Goal: Information Seeking & Learning: Check status

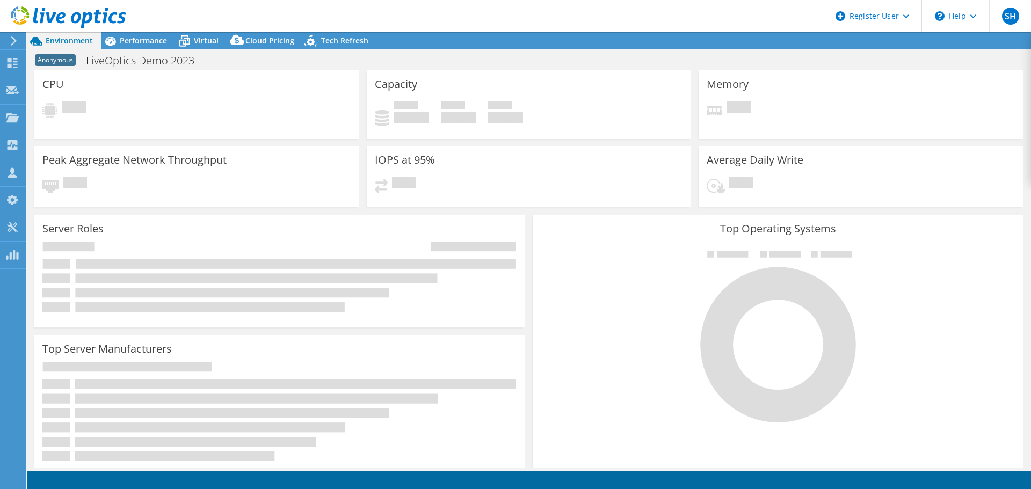
select select "USD"
select select "USEast"
select select "GBP"
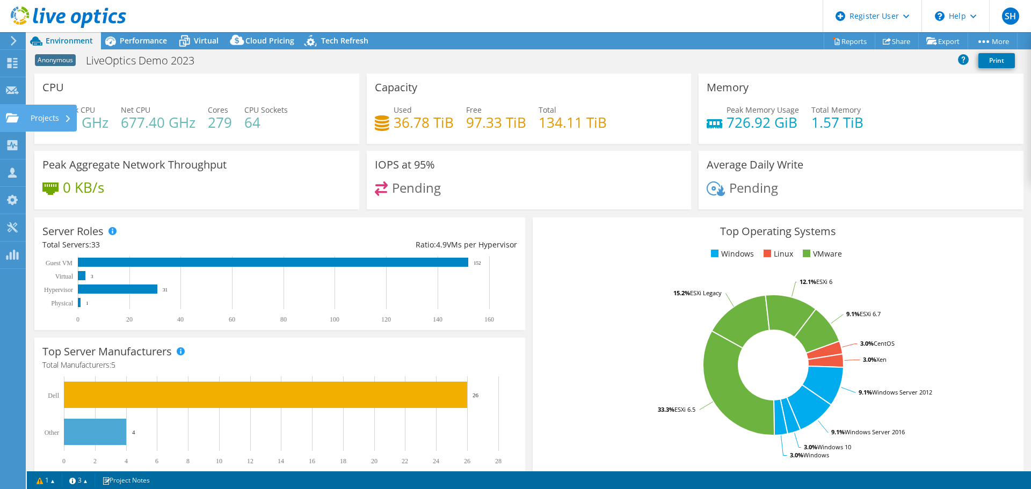
click at [13, 116] on icon at bounding box center [12, 118] width 13 height 10
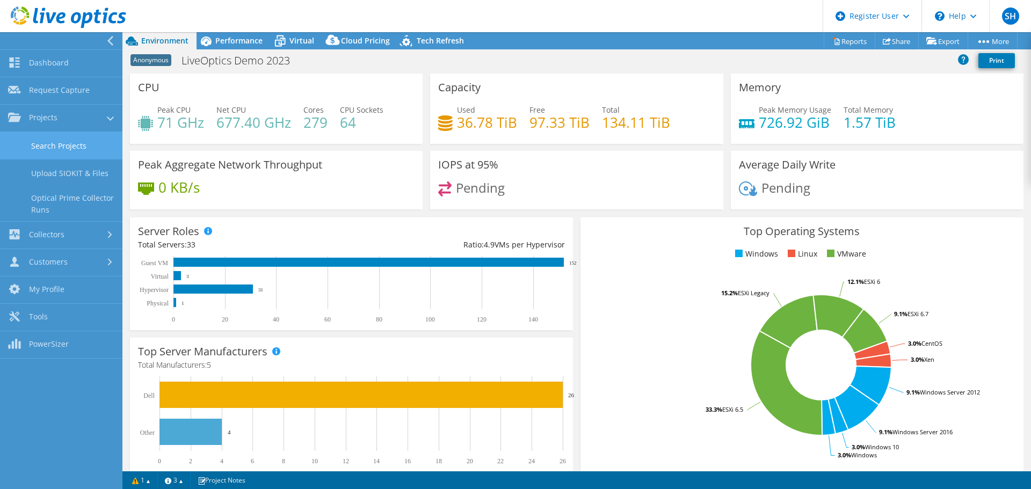
click at [61, 146] on link "Search Projects" at bounding box center [61, 145] width 122 height 27
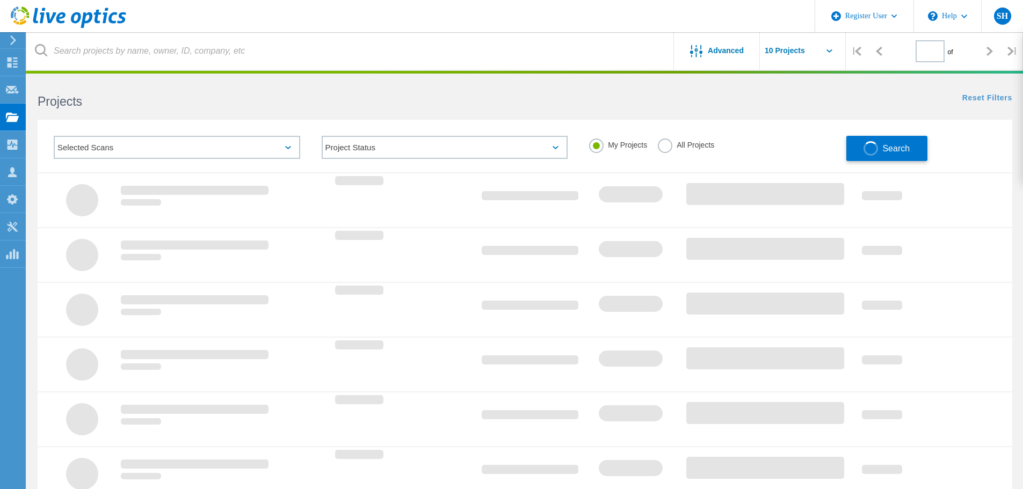
type input "1"
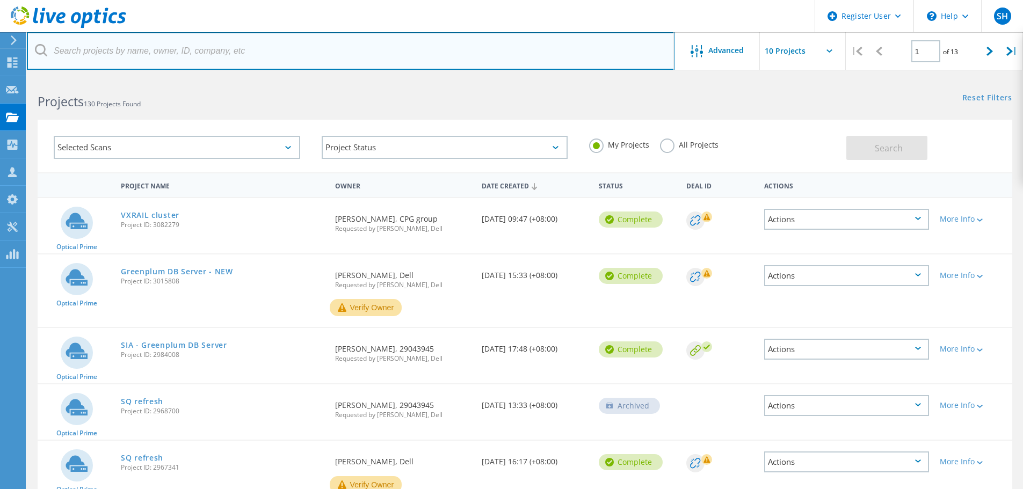
click at [224, 50] on input "text" at bounding box center [351, 51] width 648 height 38
paste input "3078888"
type input "3078888"
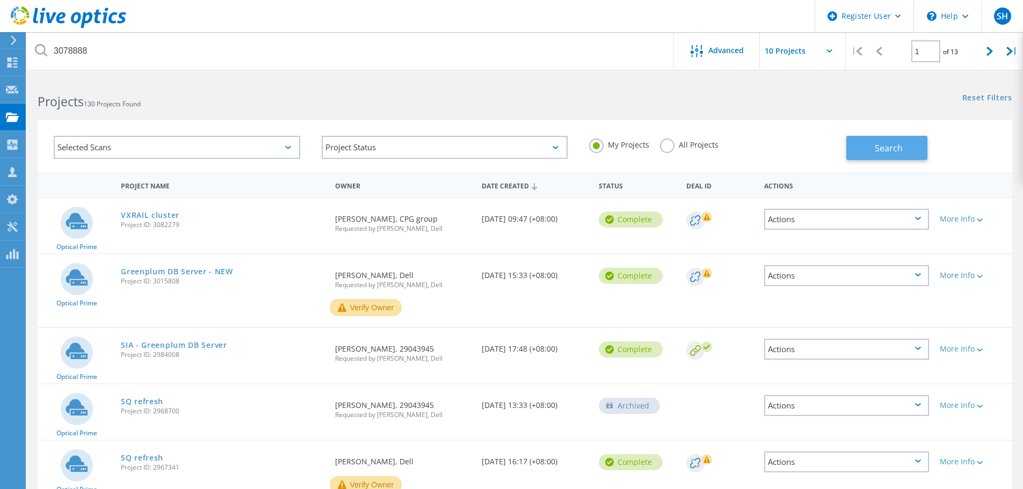
click at [876, 147] on span "Search" at bounding box center [889, 148] width 28 height 12
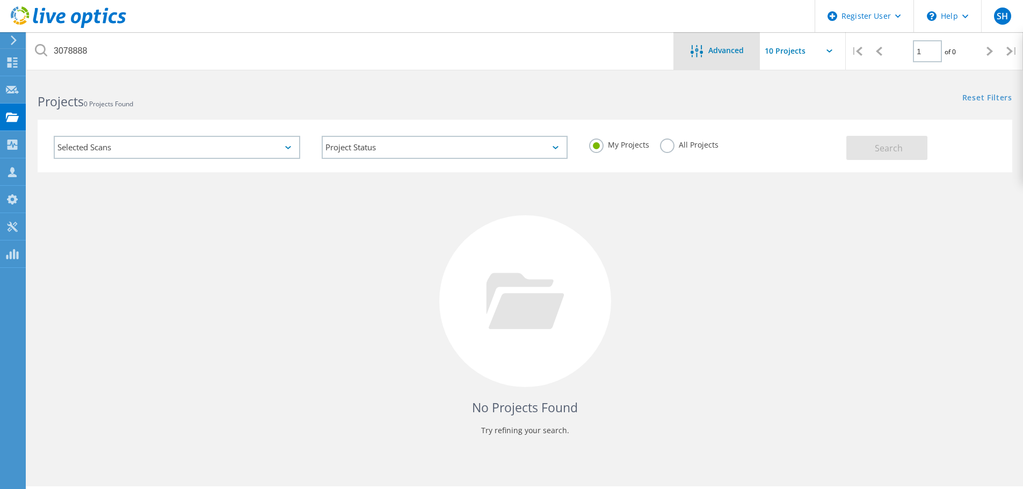
click at [726, 58] on div "Advanced" at bounding box center [717, 51] width 86 height 13
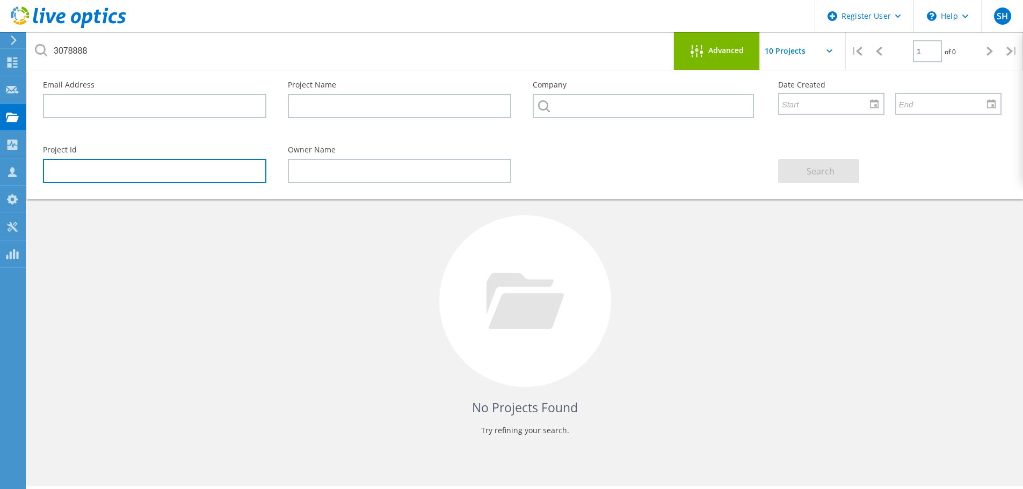
click at [222, 171] on input "text" at bounding box center [154, 171] width 223 height 24
paste input "3078888"
type input "3078888"
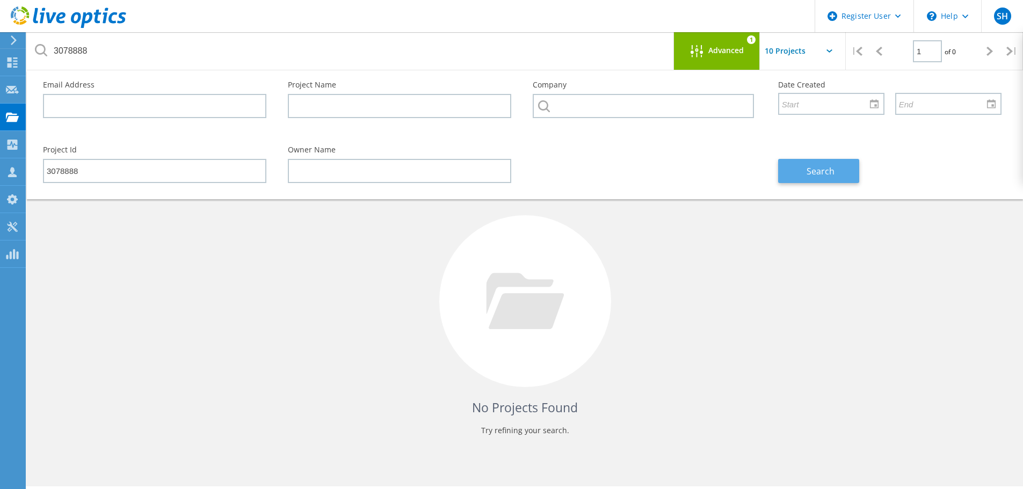
click at [814, 171] on span "Search" at bounding box center [820, 171] width 28 height 12
click at [789, 60] on input "text" at bounding box center [813, 51] width 107 height 38
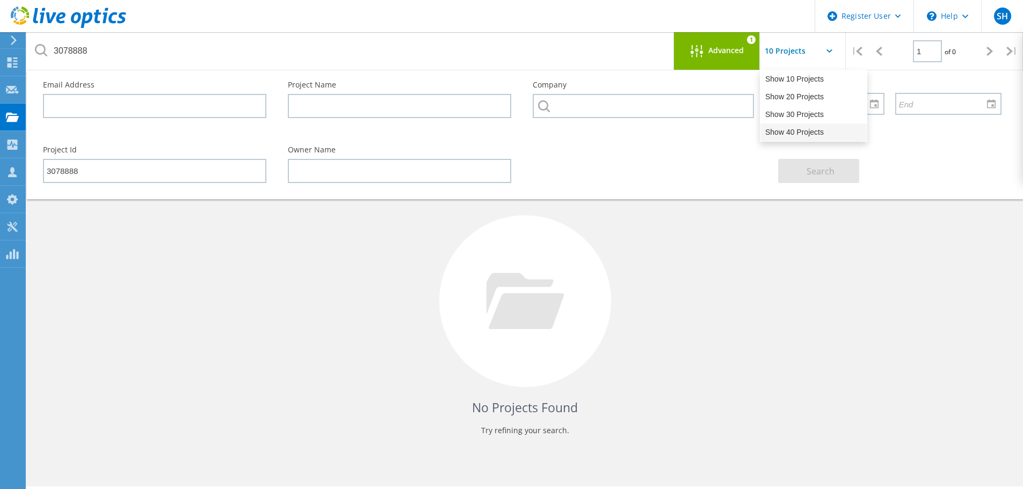
click at [798, 130] on div "Show 40 Projects" at bounding box center [813, 132] width 106 height 18
type input "Show 40 Projects"
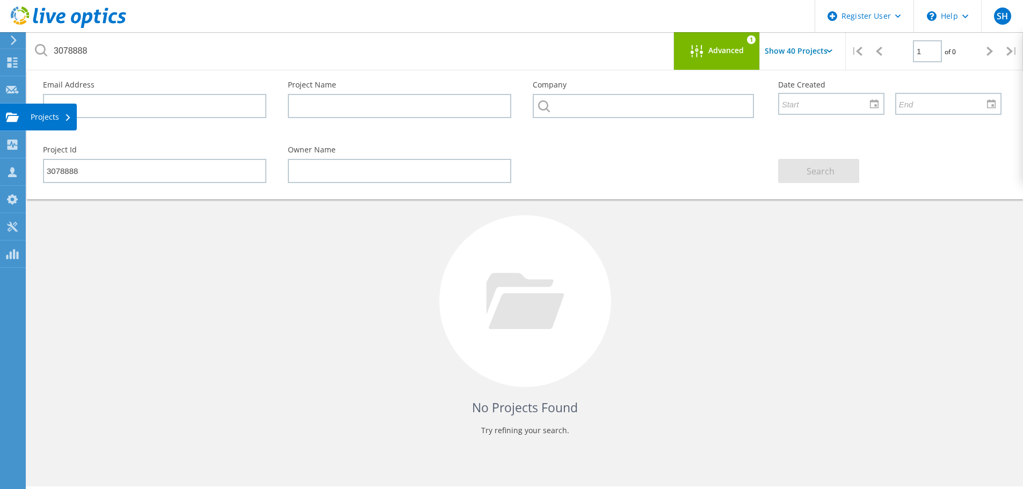
click at [10, 114] on use at bounding box center [12, 116] width 13 height 9
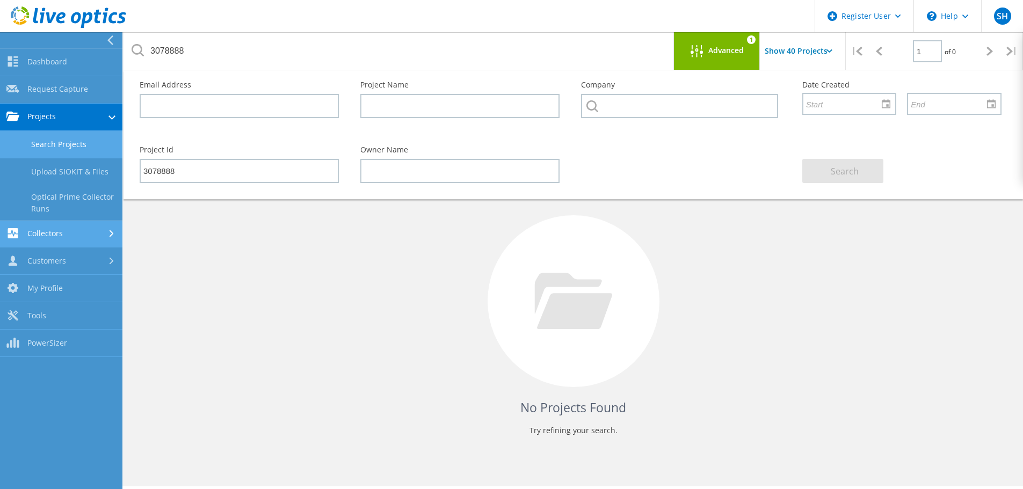
click at [69, 236] on link "Collectors" at bounding box center [61, 234] width 122 height 27
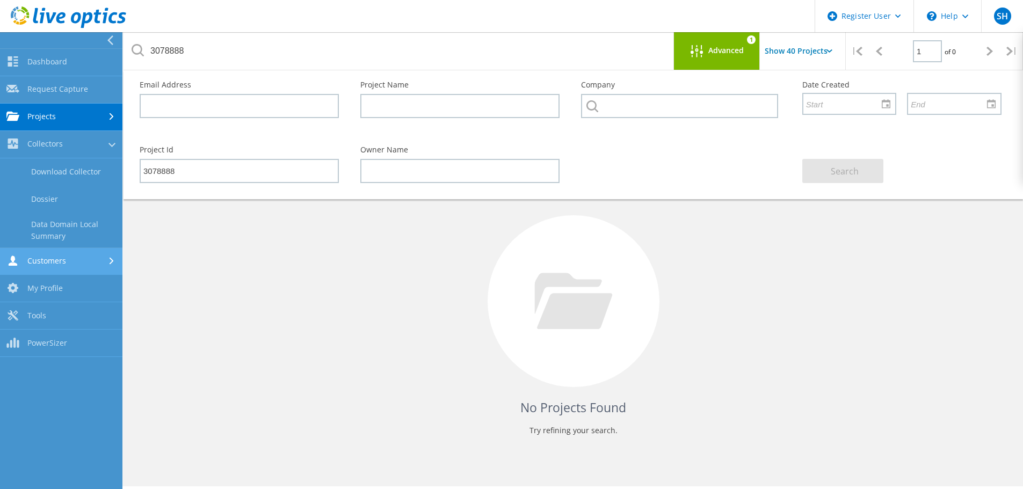
click at [98, 261] on link "Customers" at bounding box center [61, 261] width 122 height 27
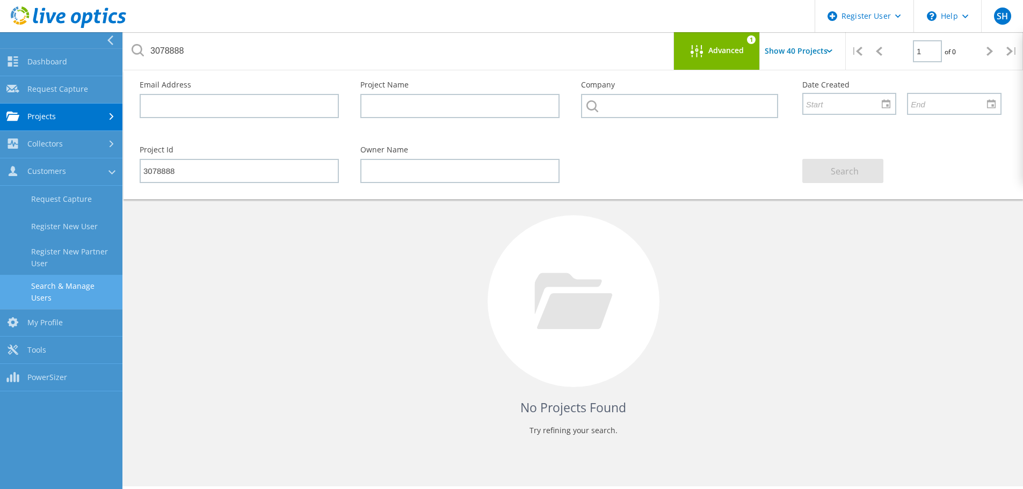
click at [102, 280] on link "Search & Manage Users" at bounding box center [61, 292] width 122 height 34
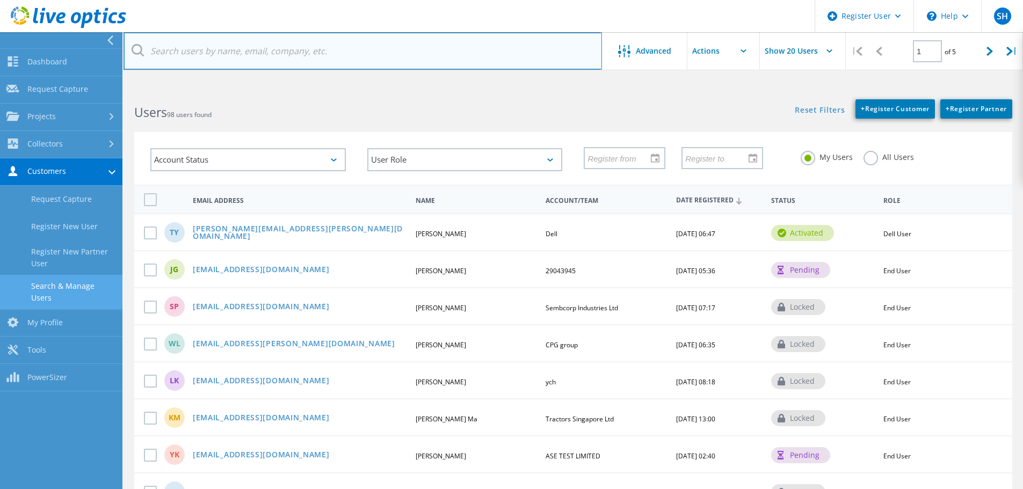
click at [572, 47] on input "text" at bounding box center [362, 51] width 478 height 38
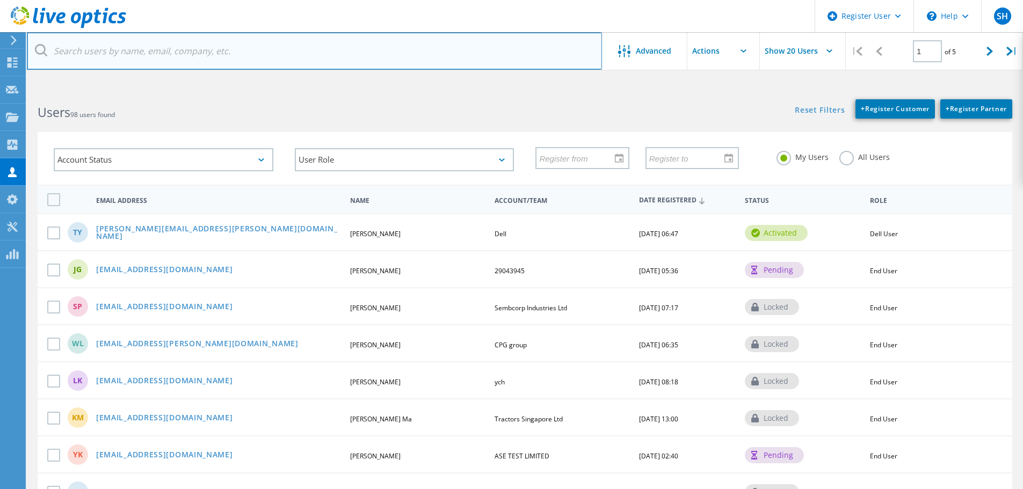
paste input "3078888"
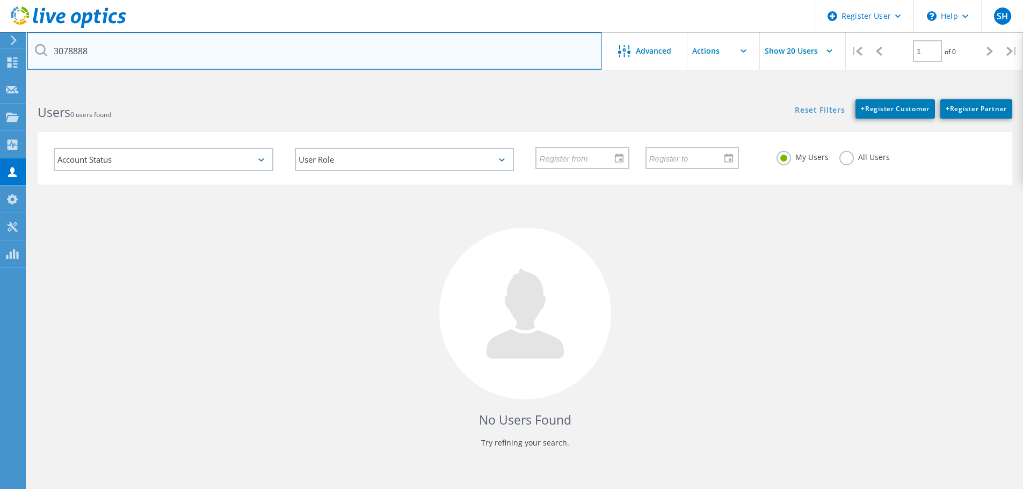
type input "3078888"
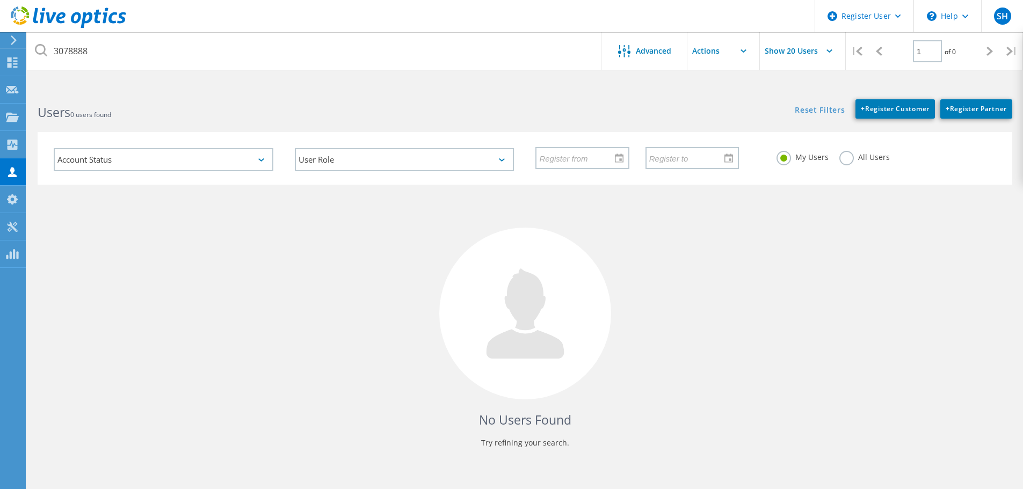
click at [711, 50] on input "text" at bounding box center [740, 51] width 107 height 38
click at [671, 53] on span "Advanced" at bounding box center [653, 51] width 35 height 8
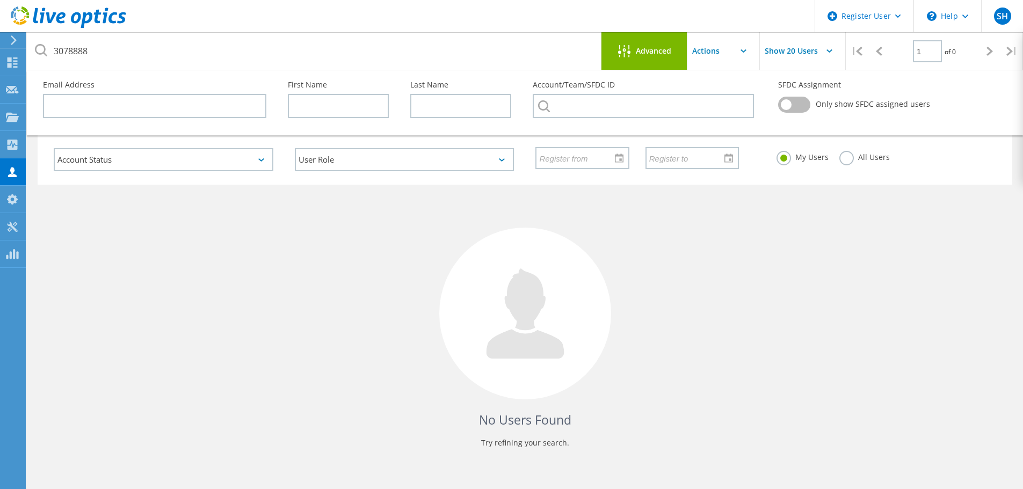
click at [709, 40] on input "text" at bounding box center [740, 51] width 107 height 38
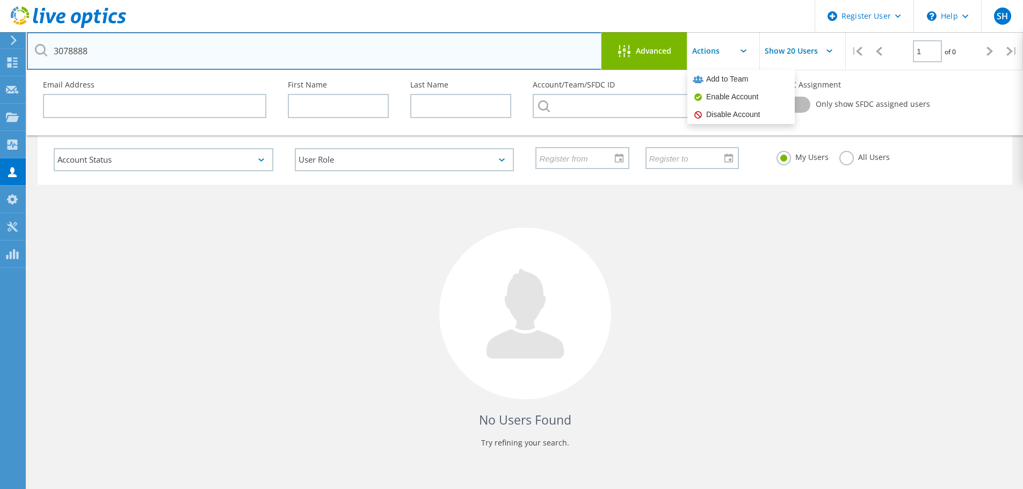
click at [531, 55] on input "3078888" at bounding box center [314, 51] width 575 height 38
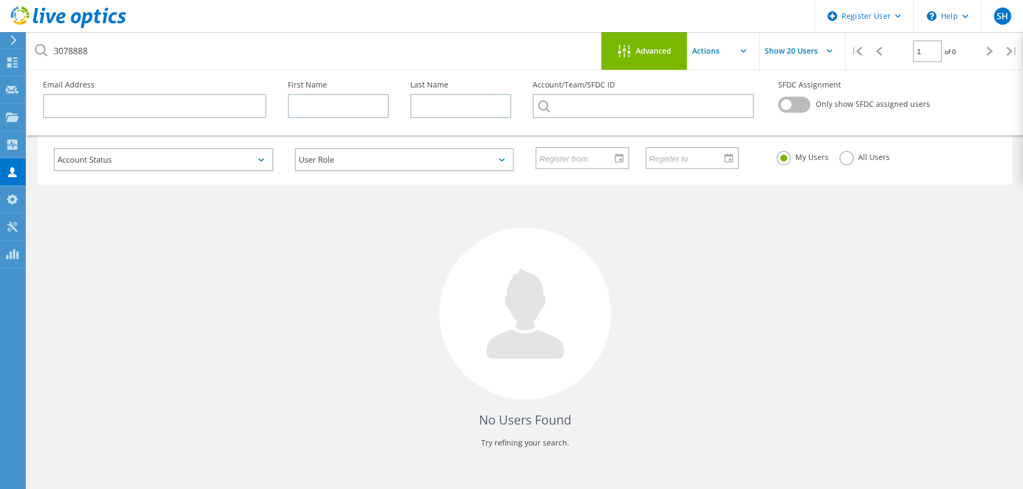
click at [881, 159] on label "All Users" at bounding box center [864, 156] width 50 height 10
click at [0, 0] on input "All Users" at bounding box center [0, 0] width 0 height 0
click at [724, 54] on input "text" at bounding box center [740, 51] width 107 height 38
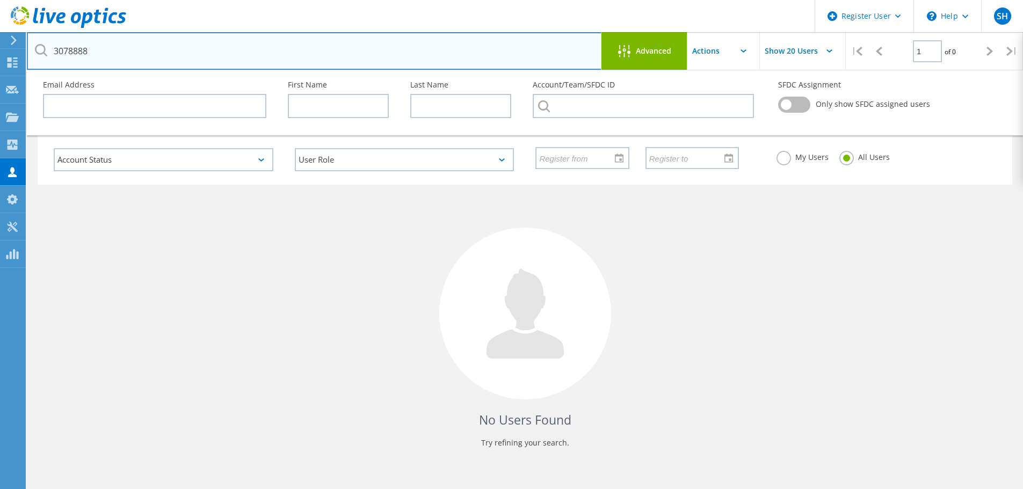
click at [147, 61] on input "3078888" at bounding box center [314, 51] width 575 height 38
drag, startPoint x: 146, startPoint y: 58, endPoint x: -57, endPoint y: 62, distance: 203.5
click at [0, 62] on html "Register User \n Help Explore Helpful Articles Contact Support SH Dell User Sye…" at bounding box center [511, 264] width 1023 height 529
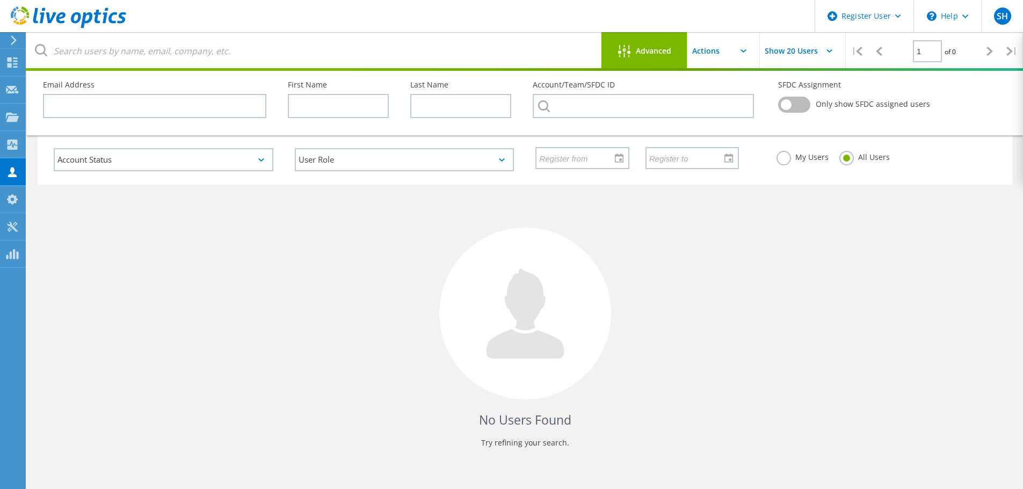
click at [293, 279] on div "No Users Found Try refining your search." at bounding box center [525, 326] width 974 height 283
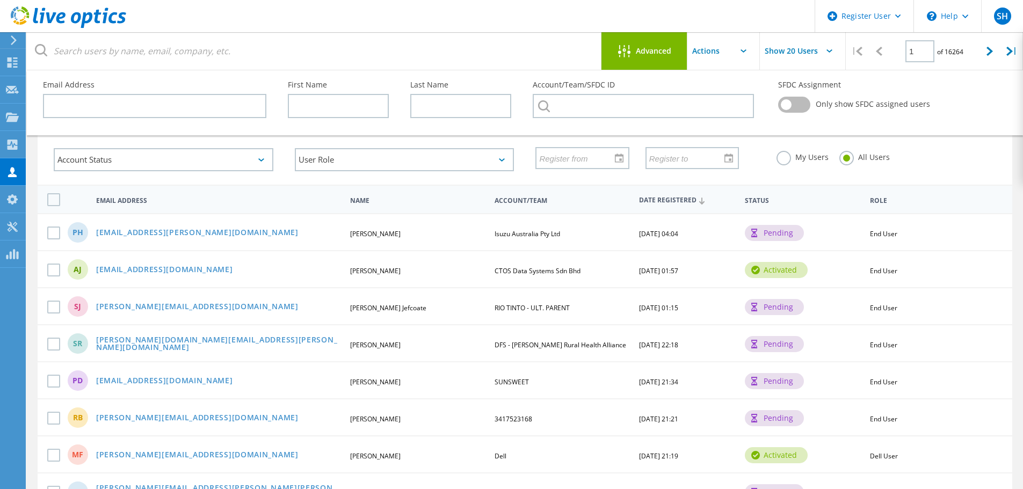
click at [789, 162] on div "My Users" at bounding box center [802, 159] width 52 height 16
click at [784, 160] on label "My Users" at bounding box center [802, 156] width 52 height 10
click at [0, 0] on input "My Users" at bounding box center [0, 0] width 0 height 0
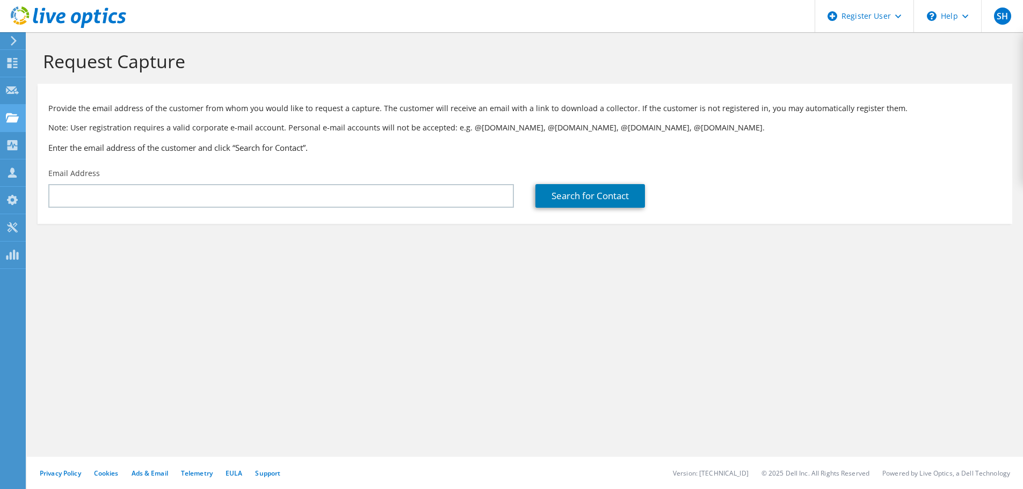
click at [12, 118] on use at bounding box center [12, 117] width 13 height 9
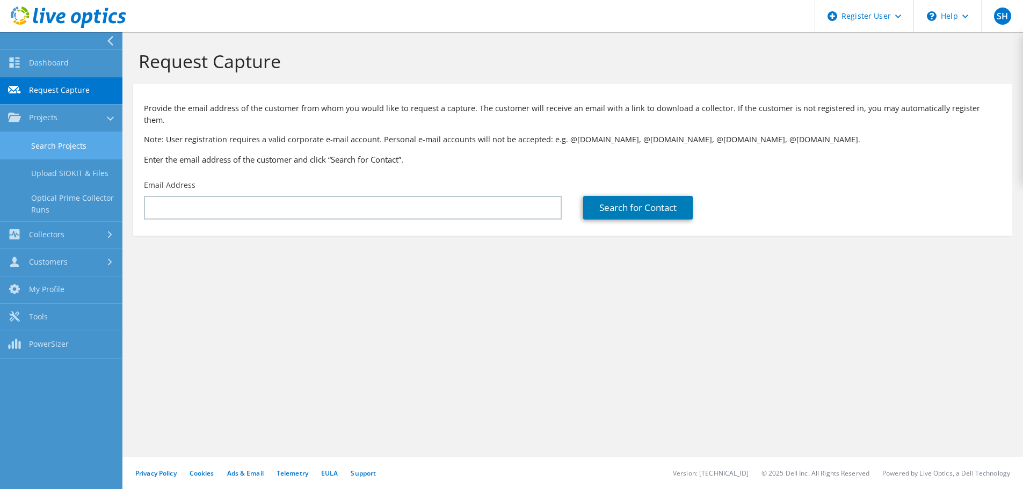
click at [89, 142] on link "Search Projects" at bounding box center [61, 145] width 122 height 27
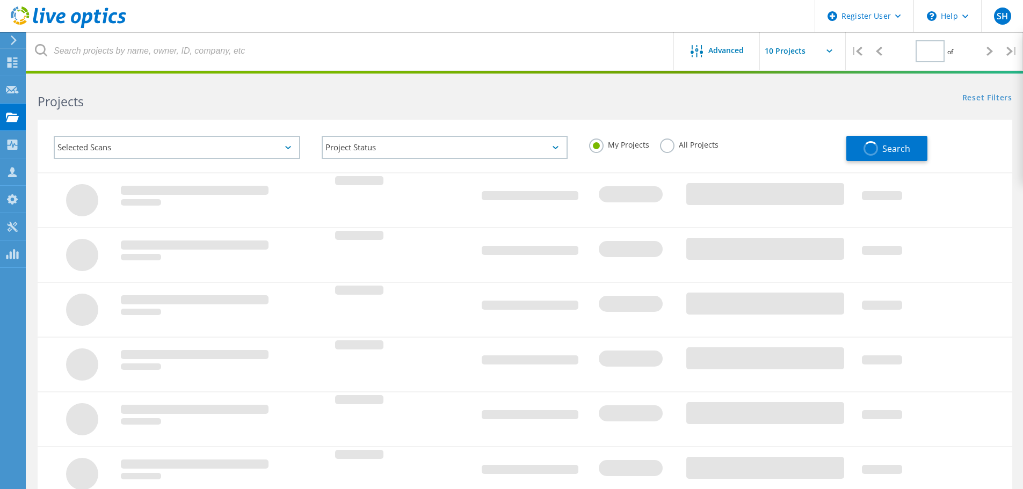
type input "1"
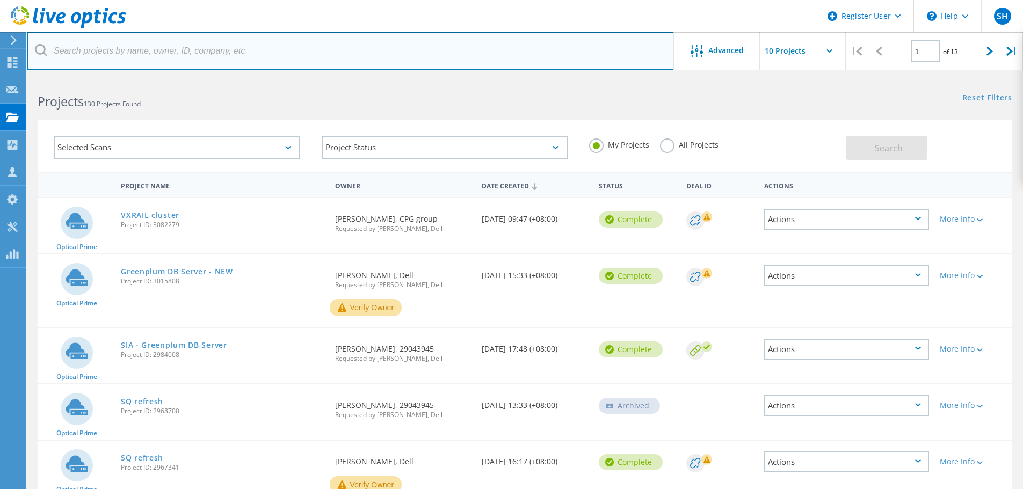
click at [275, 57] on input "text" at bounding box center [351, 51] width 648 height 38
click at [652, 50] on input "text" at bounding box center [351, 51] width 648 height 38
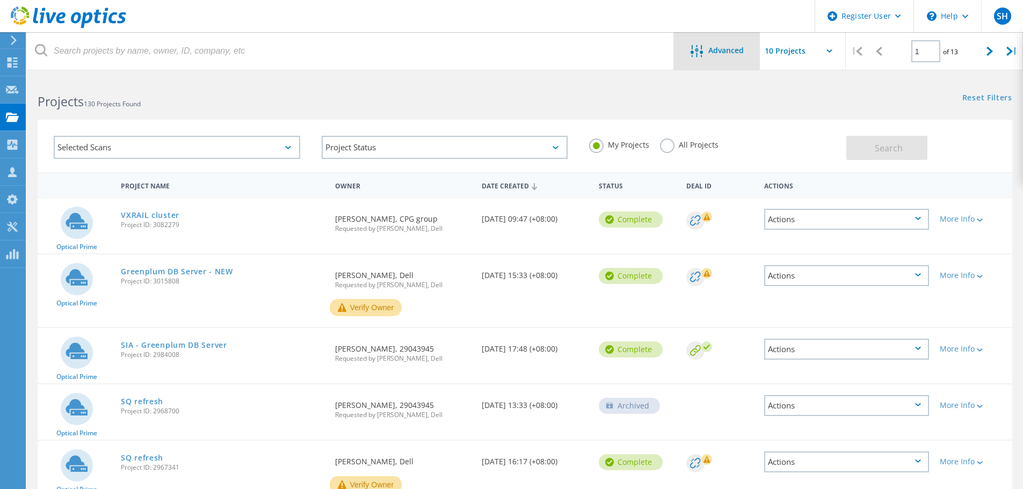
click at [708, 54] on span "Advanced" at bounding box center [725, 51] width 35 height 8
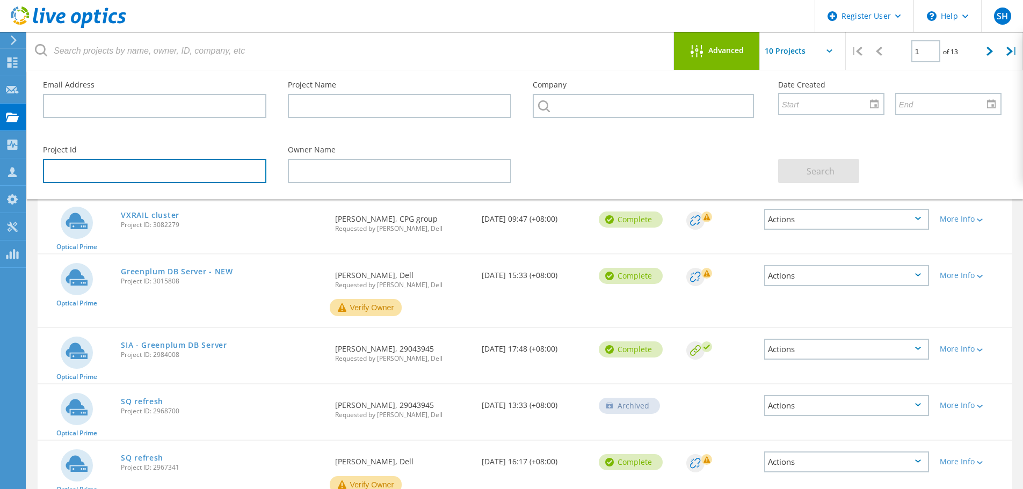
click at [194, 168] on input "text" at bounding box center [154, 171] width 223 height 24
paste input "3078888"
type input "3078888"
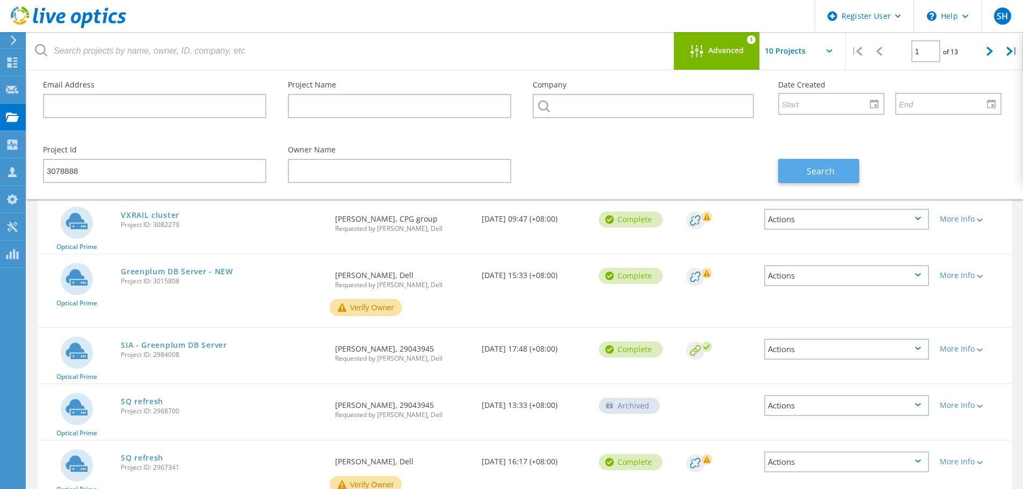
click at [814, 162] on button "Search" at bounding box center [818, 171] width 81 height 24
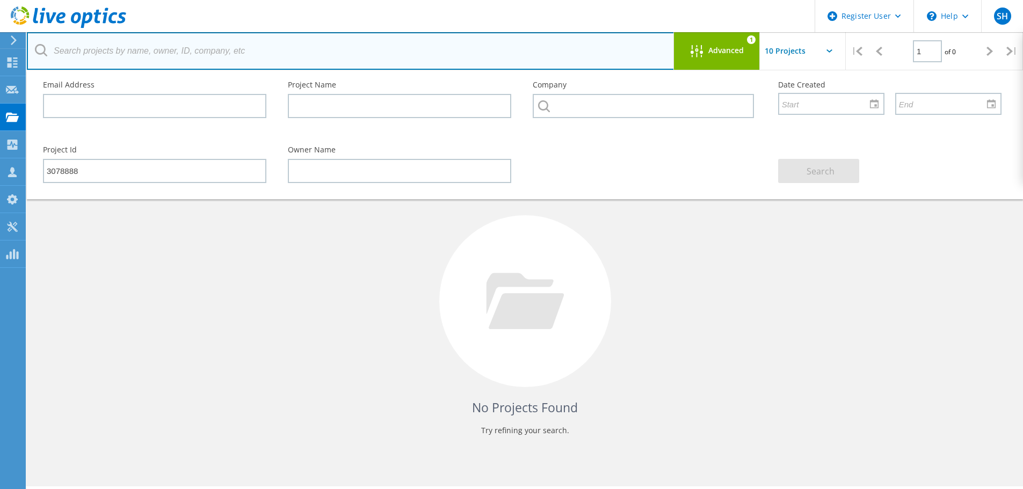
click at [241, 51] on input "text" at bounding box center [351, 51] width 648 height 38
paste input "3078888"
type input "3078888"
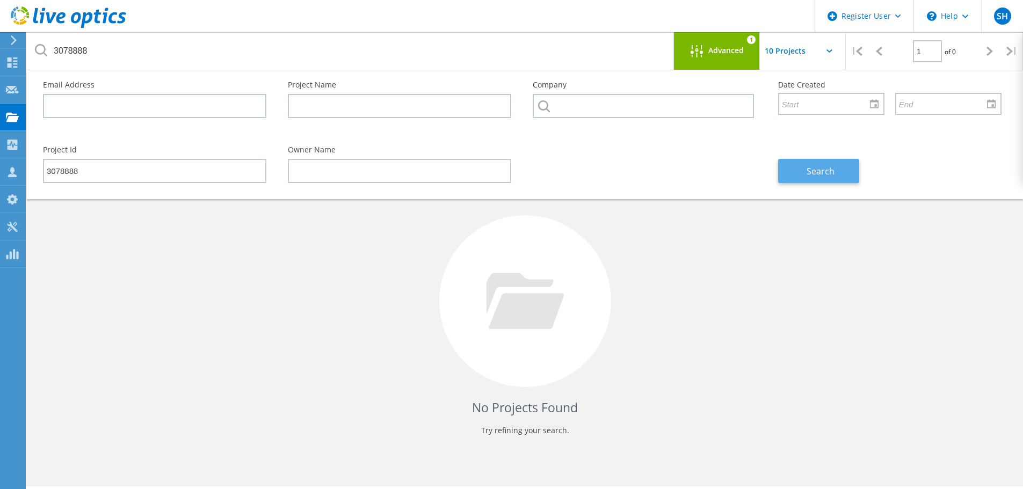
click at [827, 167] on span "Search" at bounding box center [820, 171] width 28 height 12
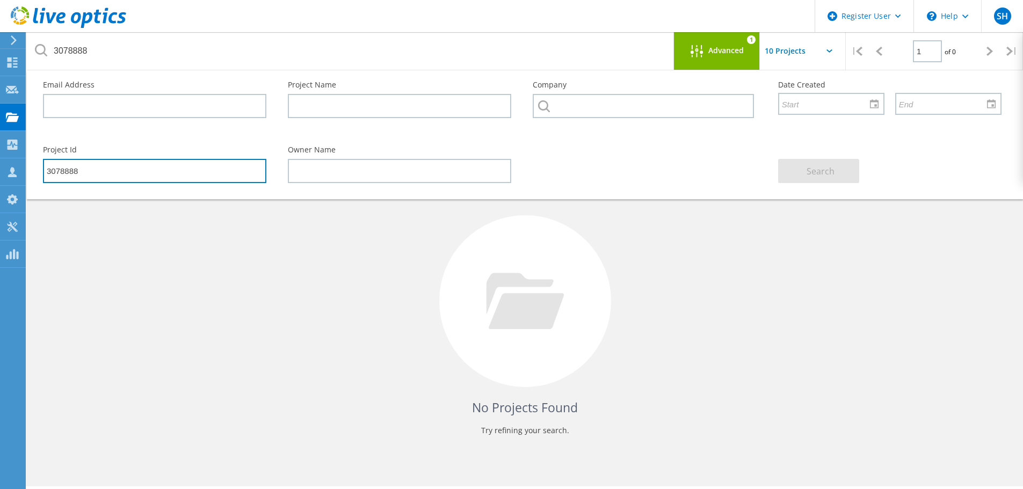
drag, startPoint x: 202, startPoint y: 169, endPoint x: 33, endPoint y: 165, distance: 169.2
click at [33, 165] on div "Project Id 3078888" at bounding box center [154, 164] width 245 height 59
paste input "JKDC-GLS-03102025"
type input "JKDC-GLS-03102025"
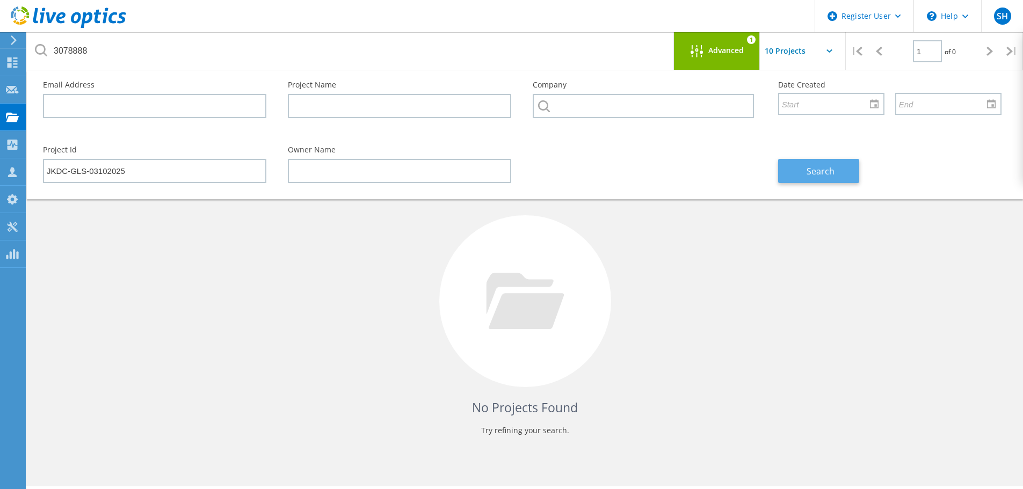
click at [815, 174] on span "Search" at bounding box center [820, 171] width 28 height 12
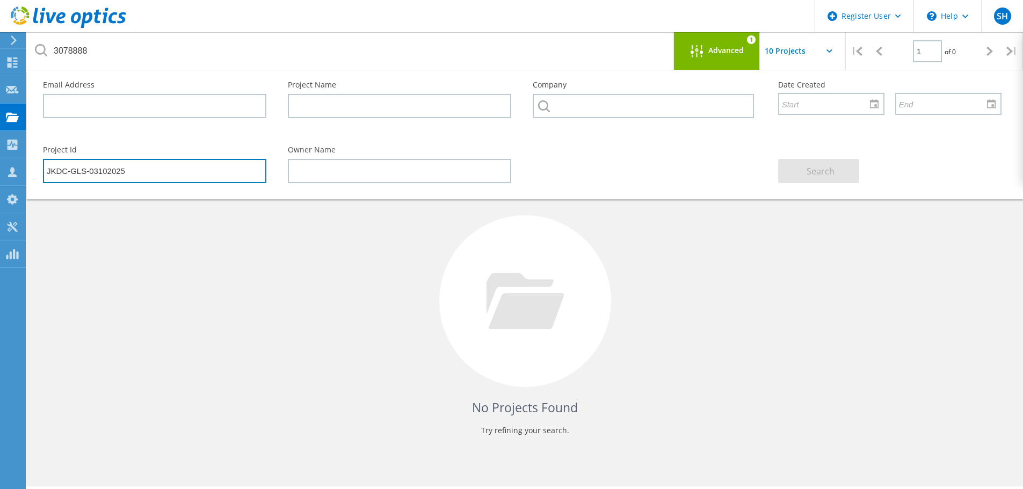
drag, startPoint x: 203, startPoint y: 165, endPoint x: 197, endPoint y: 168, distance: 7.0
click at [202, 165] on input "JKDC-GLS-03102025" at bounding box center [154, 171] width 223 height 24
drag, startPoint x: 126, startPoint y: 168, endPoint x: -22, endPoint y: 160, distance: 147.9
click at [0, 160] on html "Register User \n Help Explore Helpful Articles Contact Support SH Dell User Sye…" at bounding box center [511, 259] width 1023 height 519
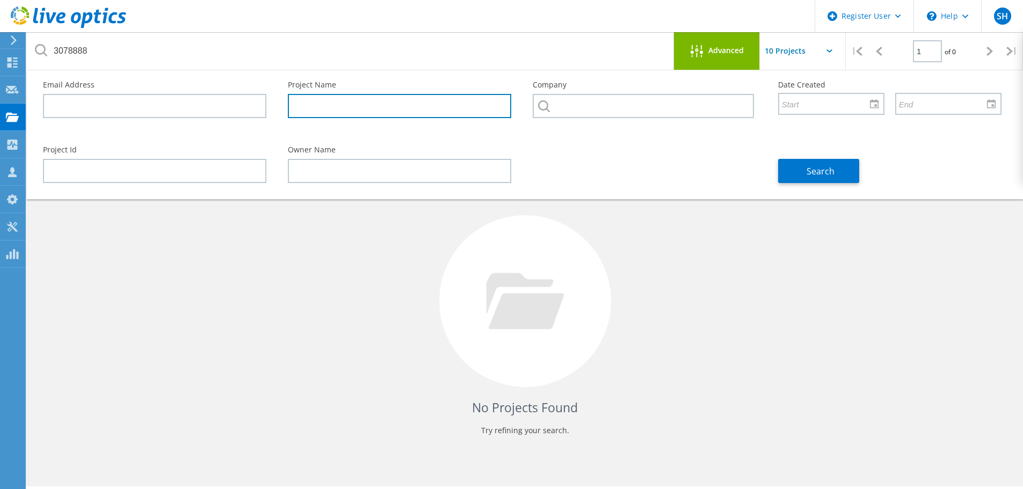
click at [373, 96] on input "text" at bounding box center [399, 106] width 223 height 24
paste input "JKDC-GLS-03102025"
type input "JKDC-GLS-03102025"
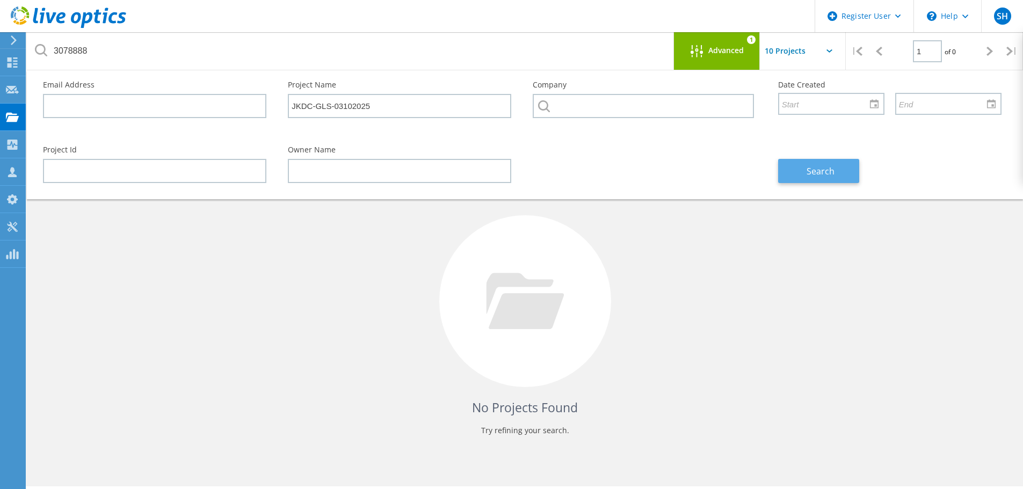
click at [846, 175] on button "Search" at bounding box center [818, 171] width 81 height 24
click at [810, 111] on input "text" at bounding box center [827, 103] width 97 height 20
drag, startPoint x: 856, startPoint y: 105, endPoint x: 867, endPoint y: 107, distance: 11.0
click at [864, 106] on input "text" at bounding box center [827, 103] width 97 height 20
click at [871, 108] on div at bounding box center [873, 103] width 17 height 19
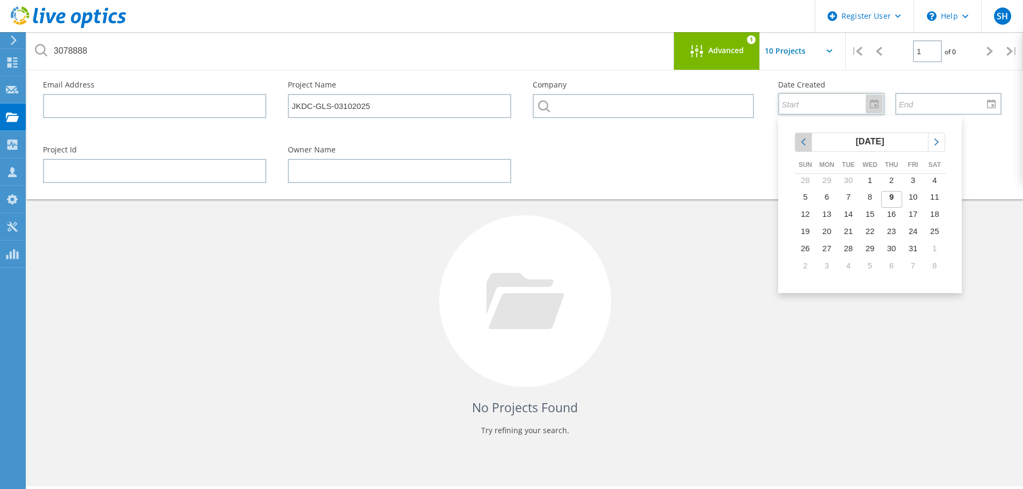
click at [803, 148] on div "chevronleft" at bounding box center [803, 142] width 16 height 18
click at [826, 186] on td "1" at bounding box center [826, 182] width 21 height 17
type input "[DATE]"
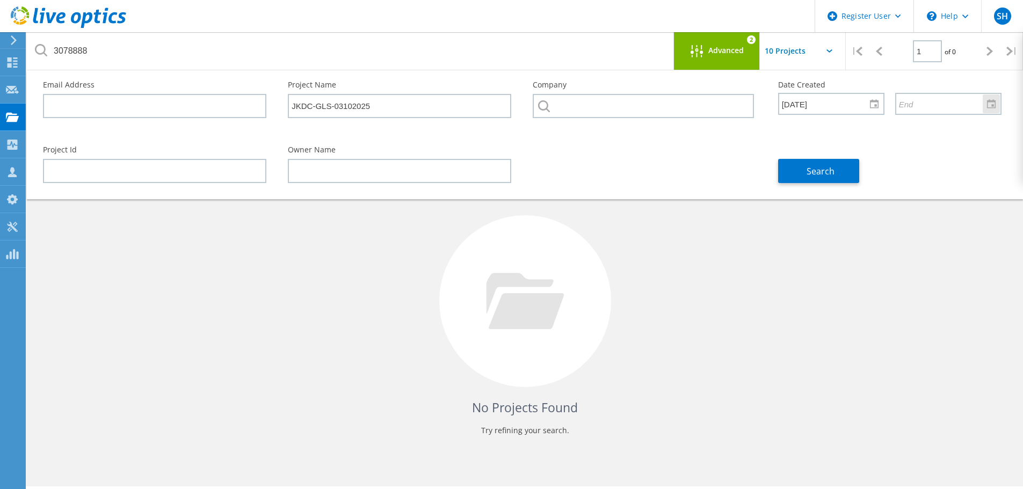
click at [990, 106] on div at bounding box center [991, 103] width 17 height 19
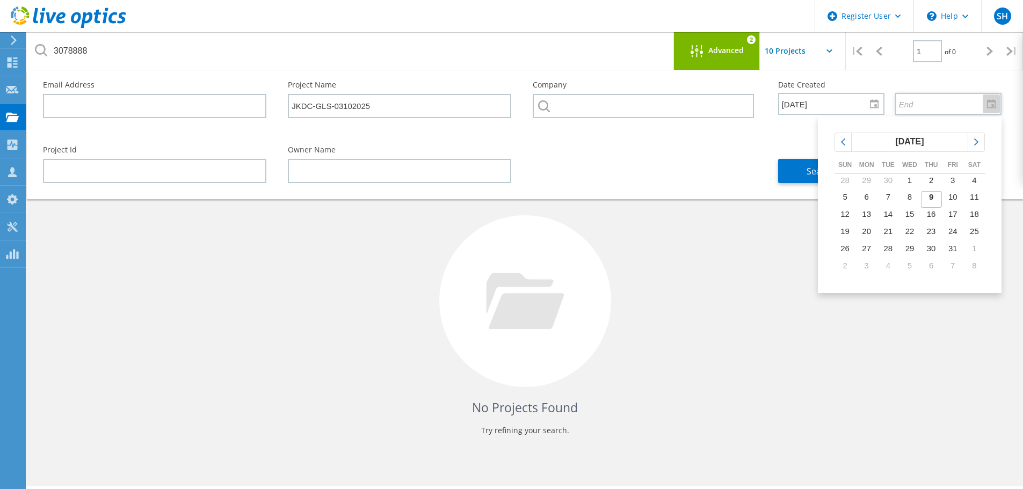
click at [933, 199] on span "9" at bounding box center [931, 196] width 4 height 9
type input "[DATE]"
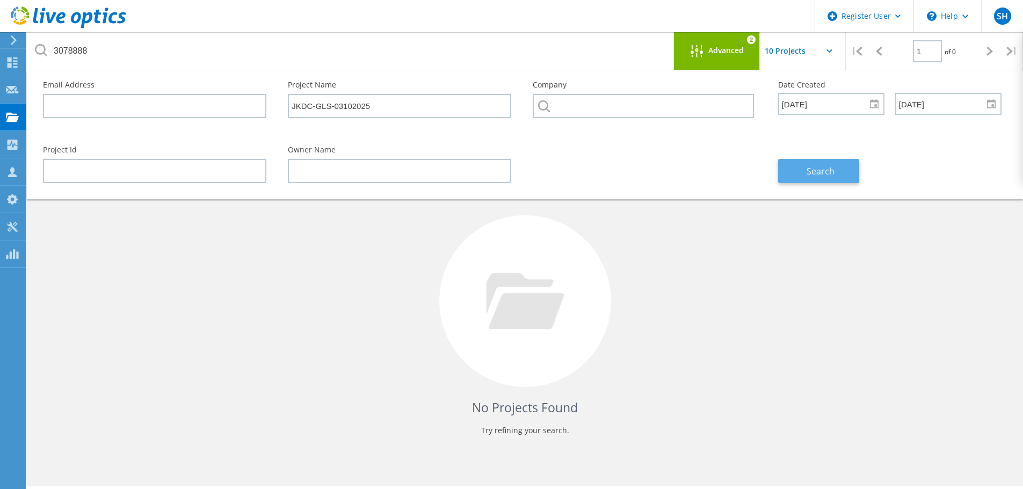
click at [816, 164] on button "Search" at bounding box center [818, 171] width 81 height 24
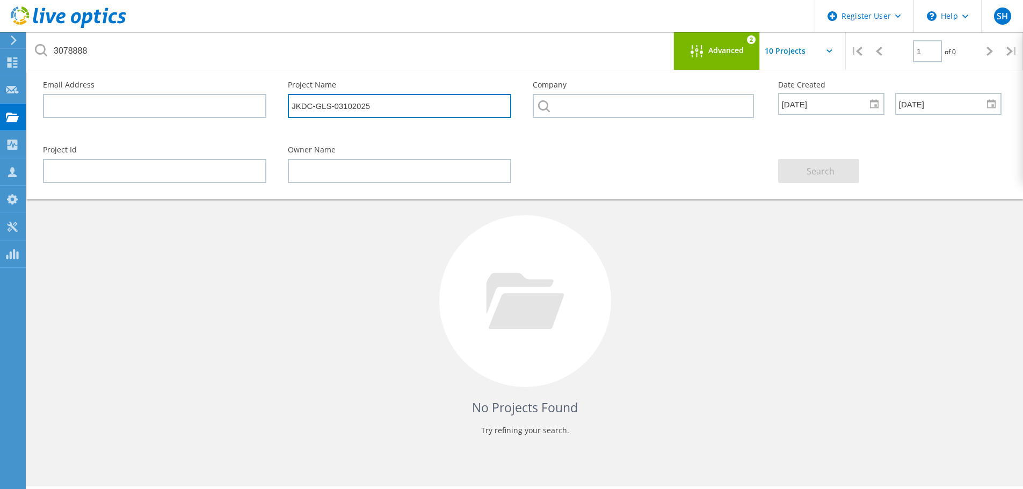
drag, startPoint x: 430, startPoint y: 104, endPoint x: 235, endPoint y: 111, distance: 194.5
click at [235, 111] on div "Email Address Project Name JKDC-GLS-03102025 Company Date Created 9/1/2025 Sun …" at bounding box center [522, 102] width 980 height 65
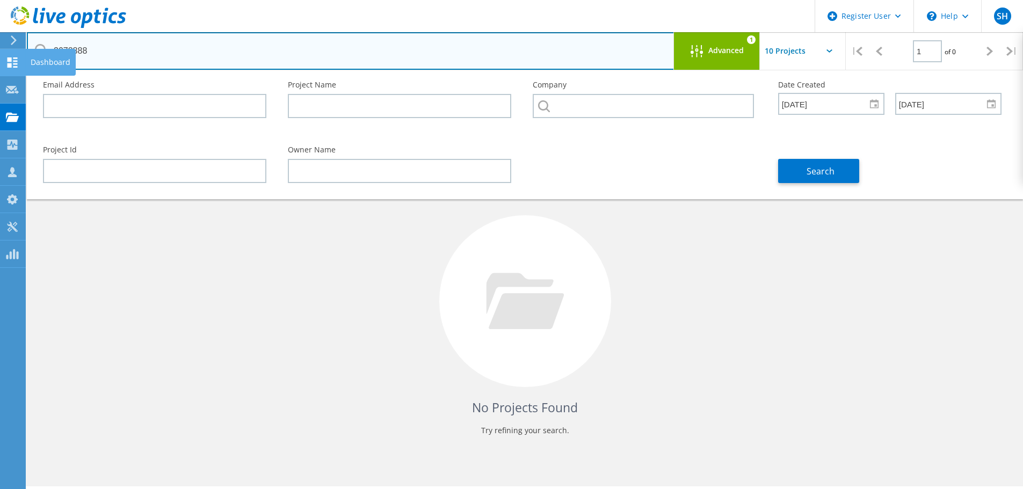
drag, startPoint x: 169, startPoint y: 56, endPoint x: 12, endPoint y: 52, distance: 156.8
click at [12, 78] on div "Register User \n Help Explore Helpful Articles Contact Support SH Dell User Sye…" at bounding box center [511, 298] width 1023 height 441
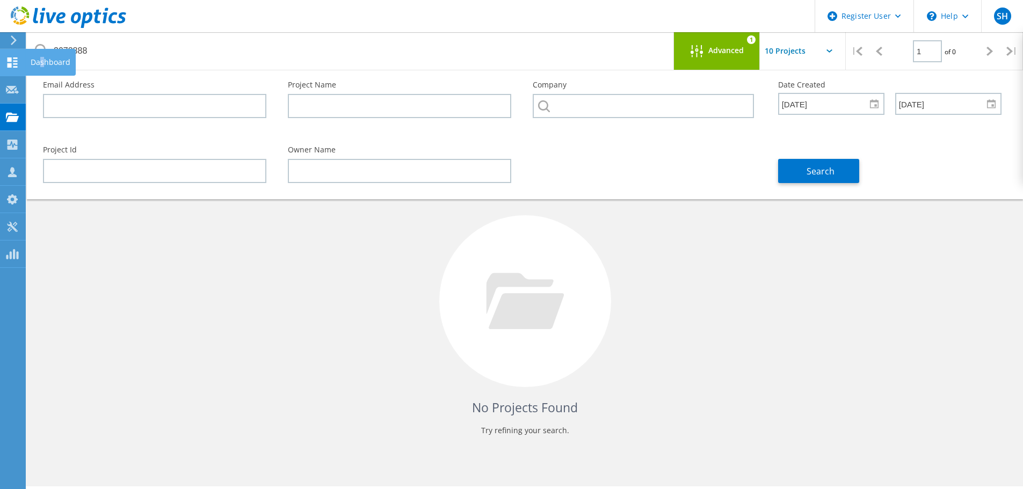
click at [39, 51] on div "Dashboard" at bounding box center [50, 62] width 50 height 27
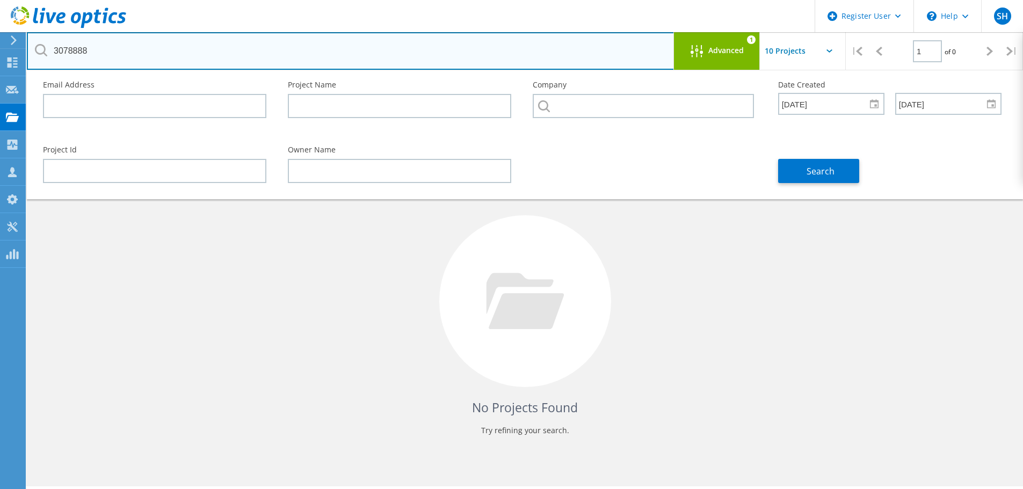
click at [155, 48] on input "3078888" at bounding box center [351, 51] width 648 height 38
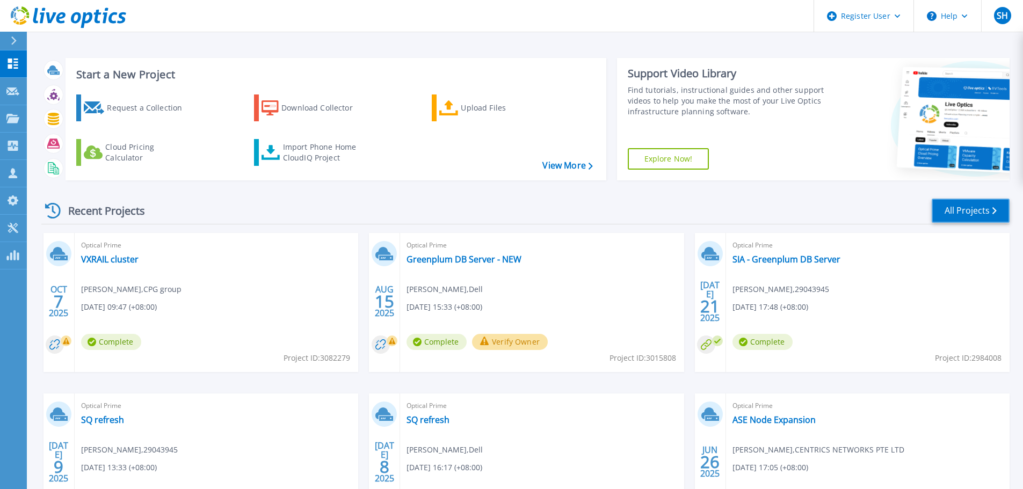
click at [980, 216] on link "All Projects" at bounding box center [971, 211] width 78 height 24
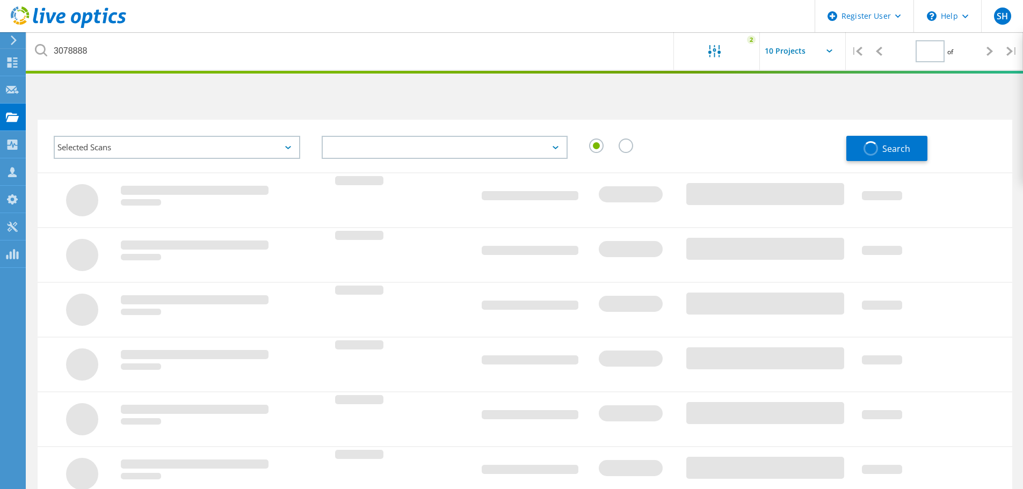
type input "1"
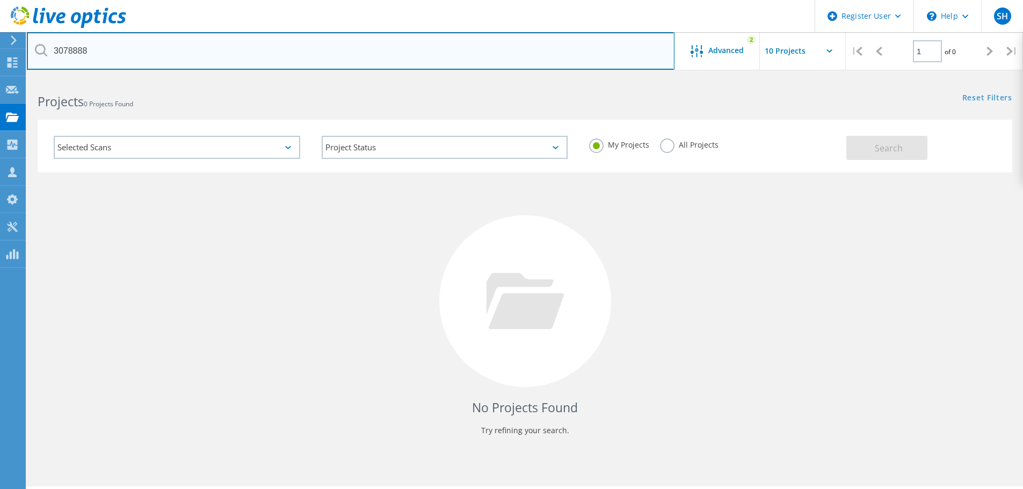
click at [366, 54] on input "3078888" at bounding box center [351, 51] width 648 height 38
drag, startPoint x: 414, startPoint y: 54, endPoint x: -17, endPoint y: 55, distance: 430.6
click at [0, 55] on html "Register User \n Help Explore Helpful Articles Contact Support SH Dell User [PE…" at bounding box center [511, 259] width 1023 height 519
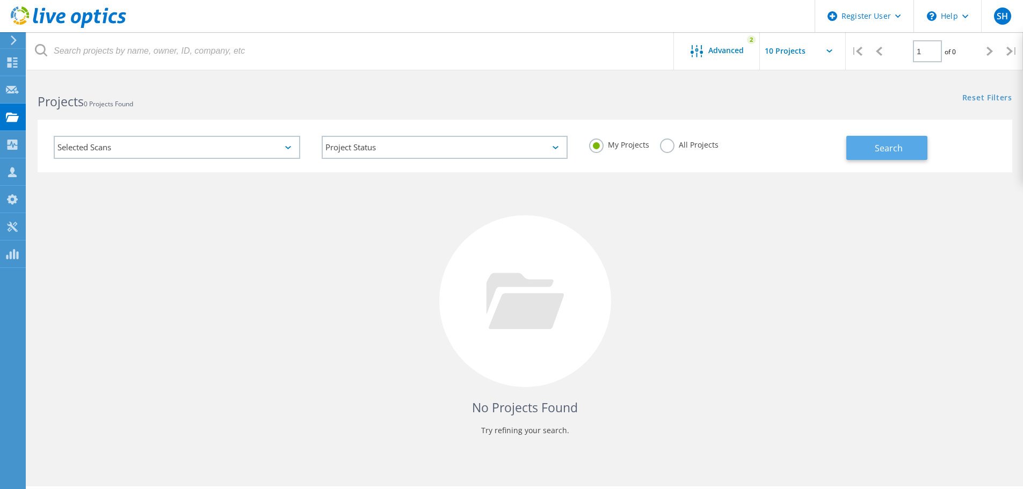
click at [861, 142] on button "Search" at bounding box center [886, 148] width 81 height 24
click at [741, 49] on span "Advanced" at bounding box center [725, 51] width 35 height 8
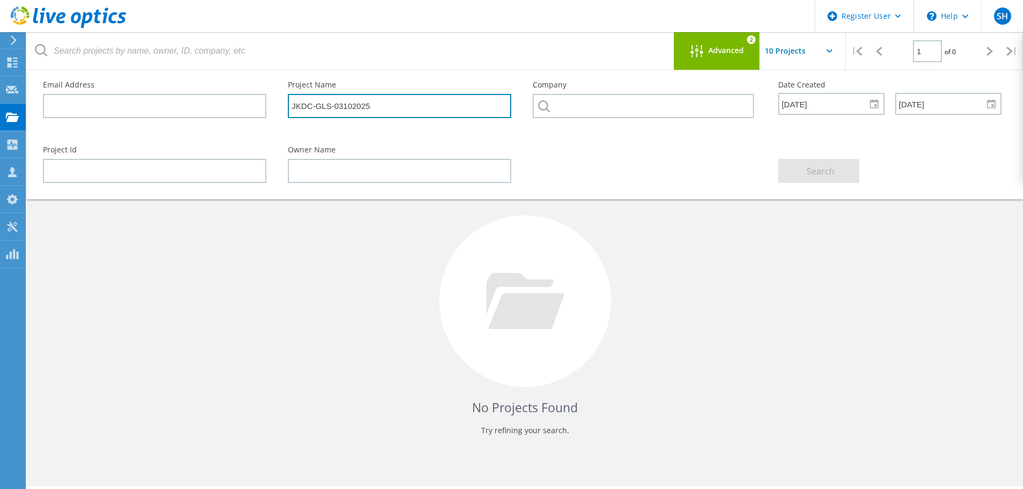
click at [423, 110] on input "JKDC-GLS-03102025" at bounding box center [399, 106] width 223 height 24
drag, startPoint x: 454, startPoint y: 112, endPoint x: 197, endPoint y: 106, distance: 257.2
click at [197, 106] on div "Email Address Project Name JKDC-GLS-03102025 Company Date Created [DATE] [DATE]" at bounding box center [522, 102] width 980 height 65
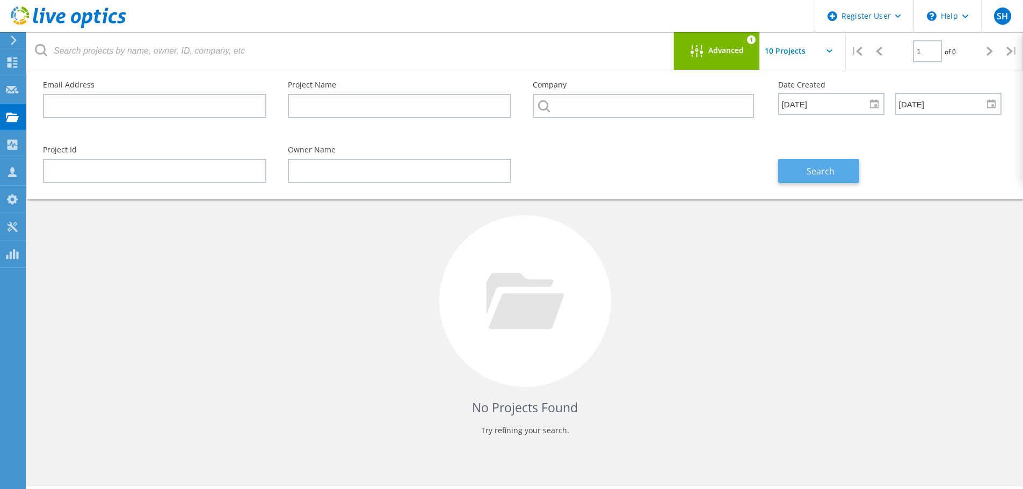
click at [823, 175] on span "Search" at bounding box center [820, 171] width 28 height 12
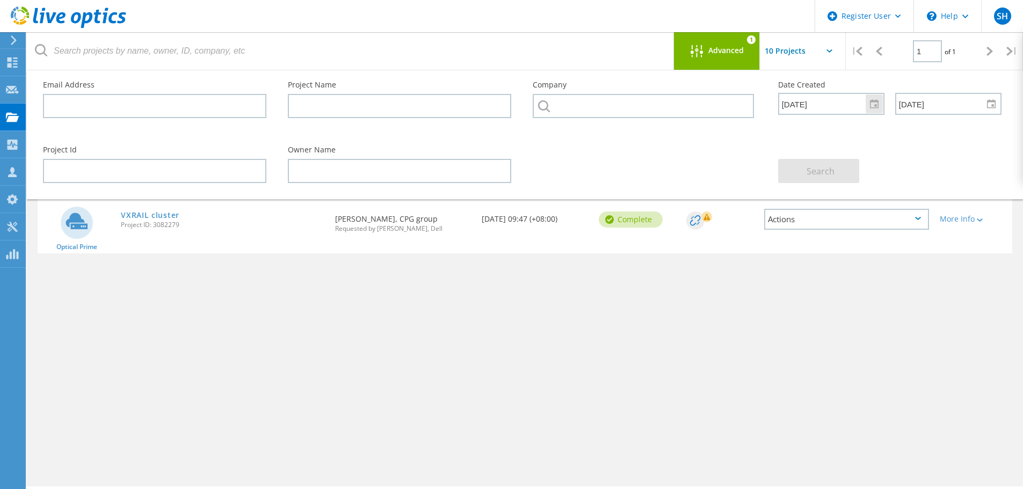
click at [810, 110] on input "[DATE]" at bounding box center [827, 103] width 97 height 20
click at [904, 154] on div "Search" at bounding box center [889, 164] width 245 height 59
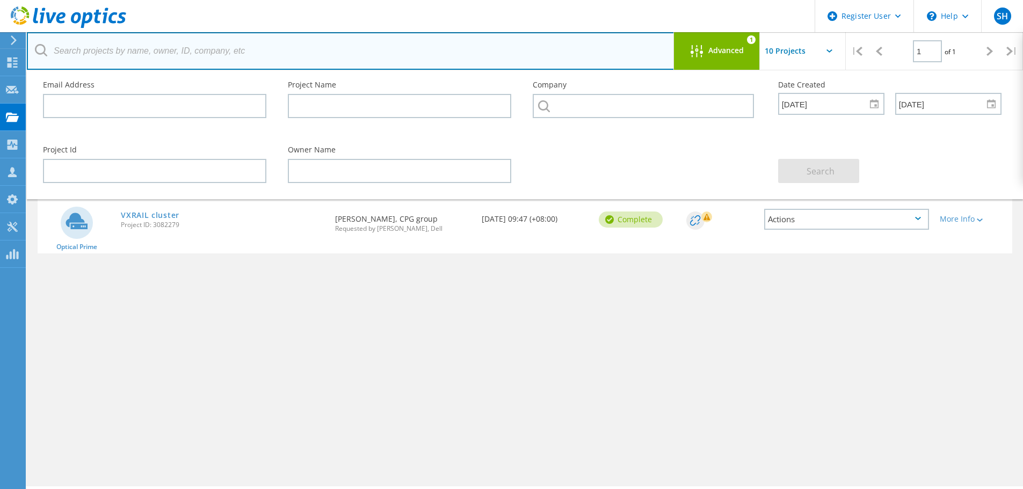
click at [244, 56] on input "text" at bounding box center [351, 51] width 648 height 38
type input "QCS"
